Goal: Check status: Check status

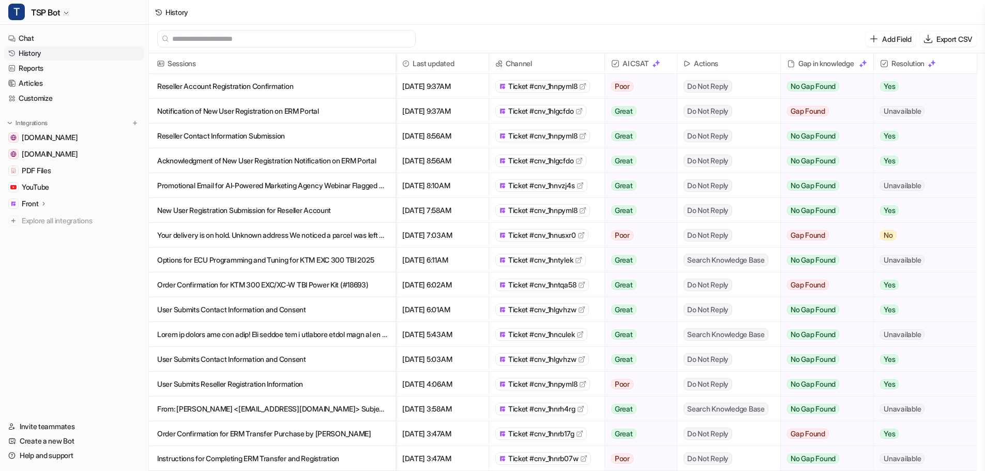
click at [282, 263] on p "Options for ECU Programming and Tuning for KTM EXC 300 TBI 2025" at bounding box center [272, 260] width 230 height 25
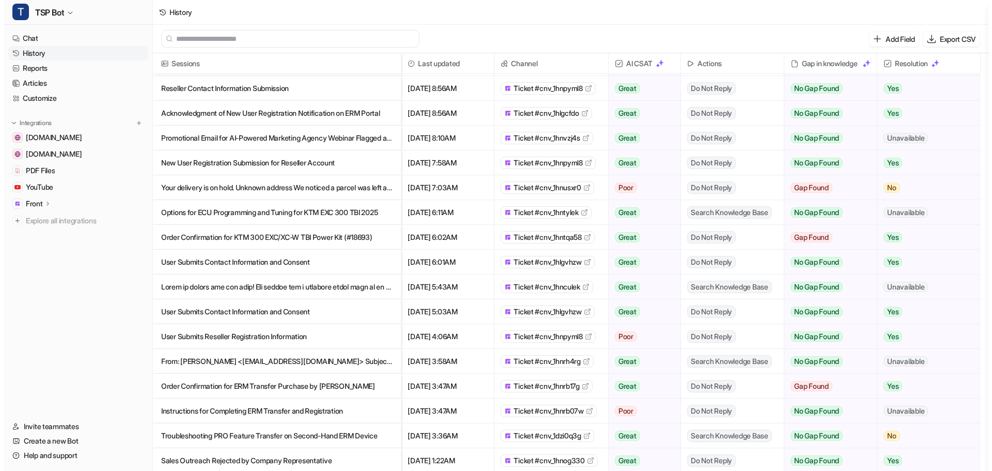
scroll to position [52, 0]
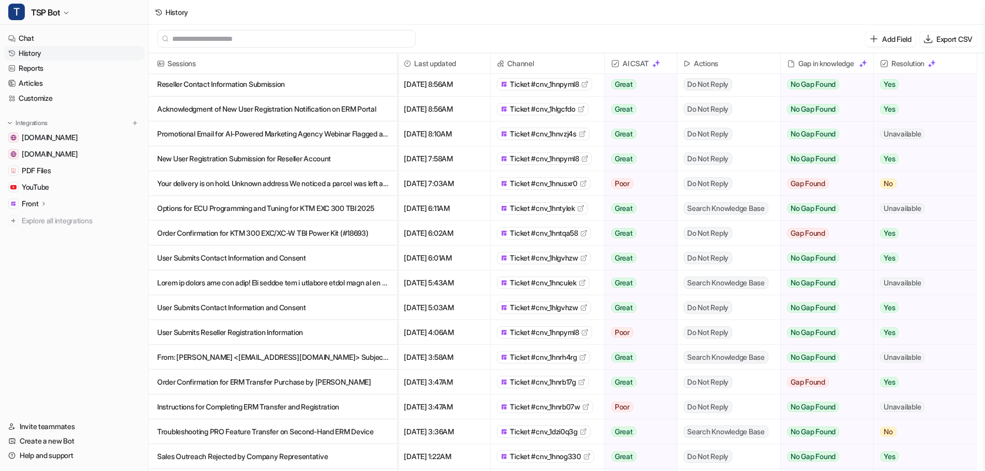
click at [313, 288] on p at bounding box center [273, 282] width 232 height 25
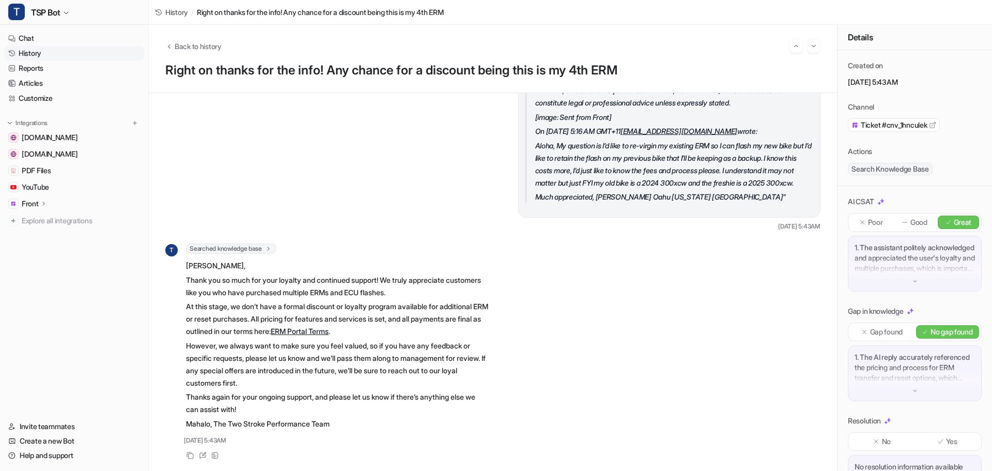
scroll to position [241, 0]
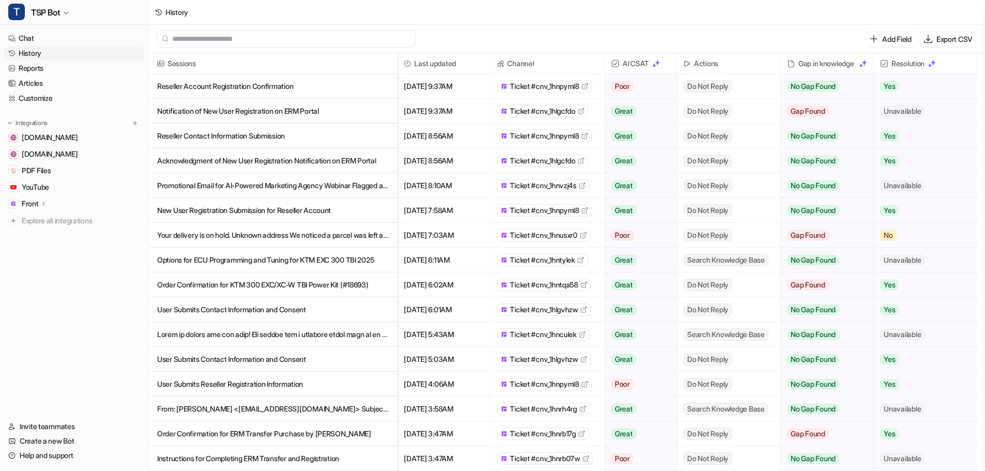
click at [49, 56] on link "History" at bounding box center [74, 53] width 140 height 14
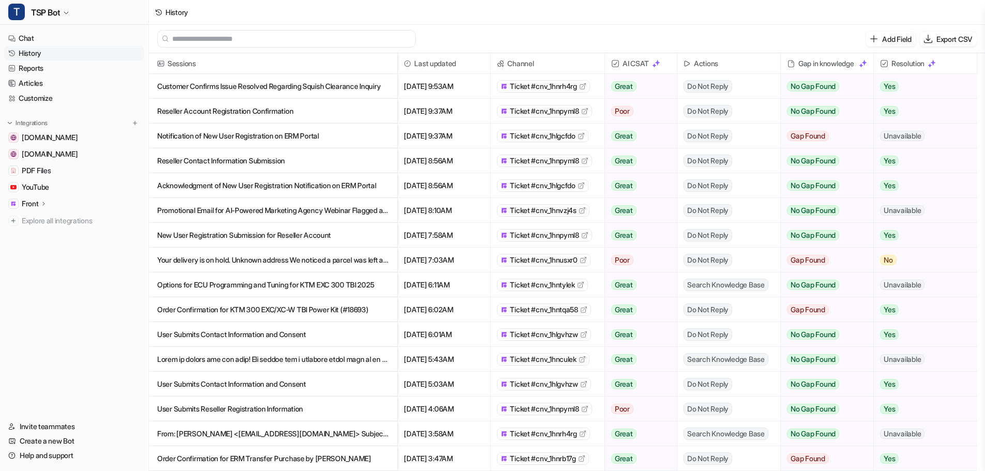
click at [323, 259] on p "Your delivery is on hold. Unknown address We noticed a parcel was left at our o…" at bounding box center [273, 260] width 232 height 25
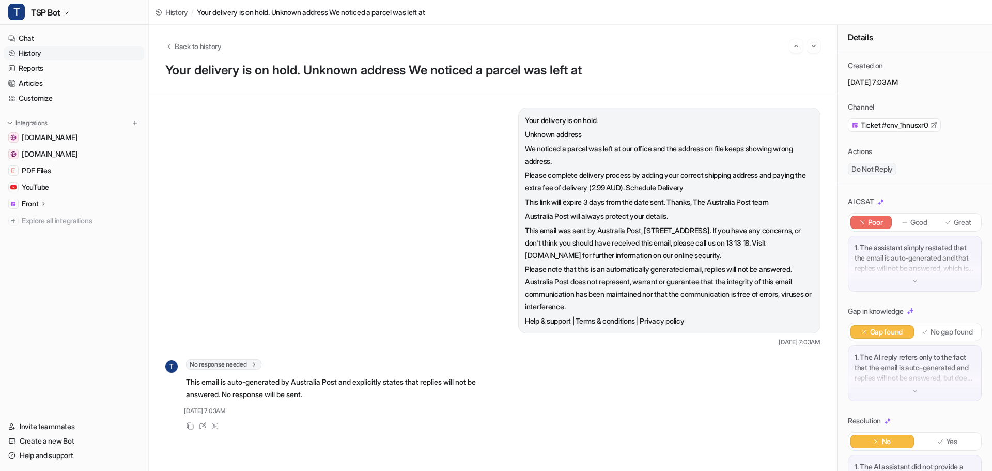
click at [171, 69] on h1 "Your delivery is on hold. Unknown address We noticed a parcel was left at" at bounding box center [492, 70] width 655 height 15
drag, startPoint x: 170, startPoint y: 69, endPoint x: 285, endPoint y: 68, distance: 115.8
click at [285, 68] on h1 "Your delivery is on hold. Unknown address We noticed a parcel was left at" at bounding box center [492, 70] width 655 height 15
click at [294, 67] on h1 "Your delivery is on hold. Unknown address We noticed a parcel was left at" at bounding box center [492, 70] width 655 height 15
drag, startPoint x: 305, startPoint y: 67, endPoint x: 168, endPoint y: 65, distance: 137.0
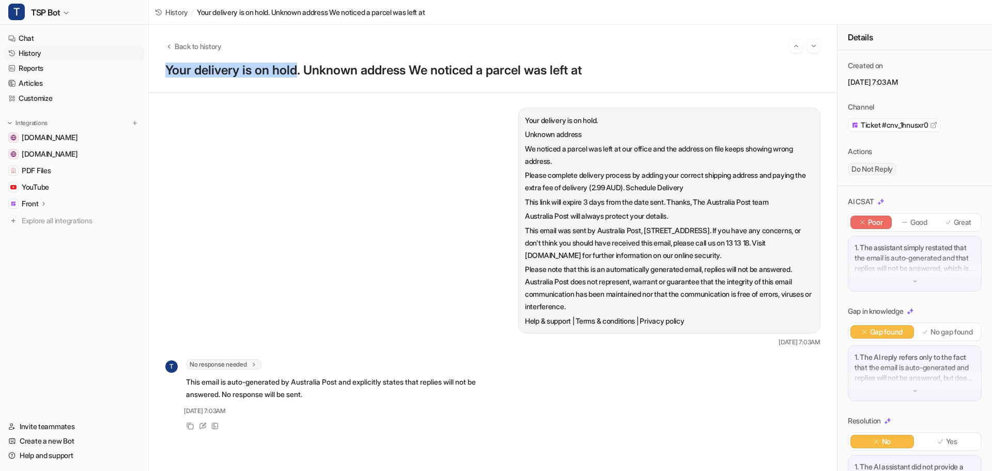
click at [168, 65] on h1 "Your delivery is on hold. Unknown address We noticed a parcel was left at" at bounding box center [492, 70] width 655 height 15
copy h1 "Your delivery is on hold"
click at [610, 186] on p "Please complete delivery process by adding your correct shipping address and pa…" at bounding box center [669, 181] width 289 height 25
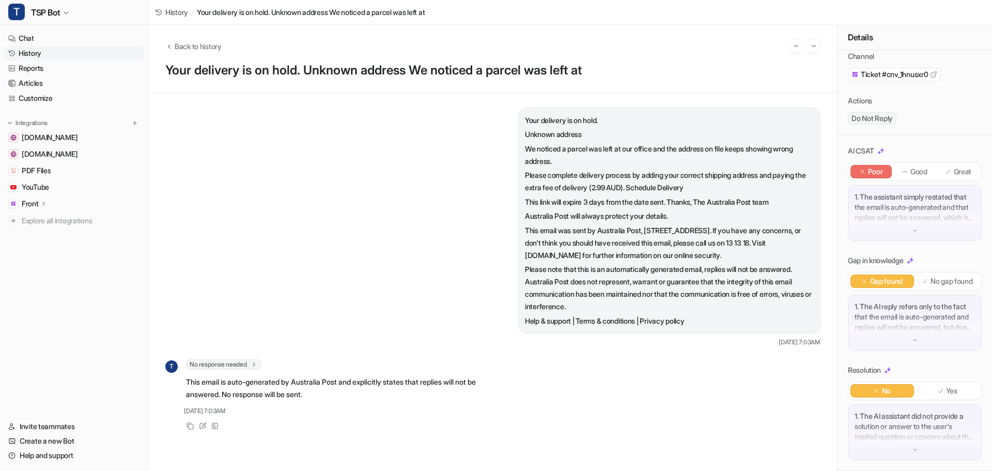
scroll to position [61, 0]
drag, startPoint x: 553, startPoint y: 133, endPoint x: 517, endPoint y: 137, distance: 35.9
click at [525, 137] on p "Unknown address" at bounding box center [669, 134] width 289 height 12
copy p "Unknown address"
